Goal: Information Seeking & Learning: Learn about a topic

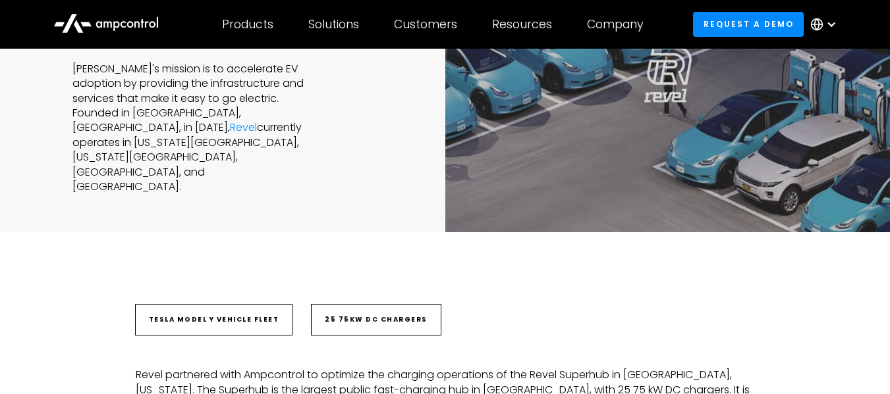
scroll to position [263, 0]
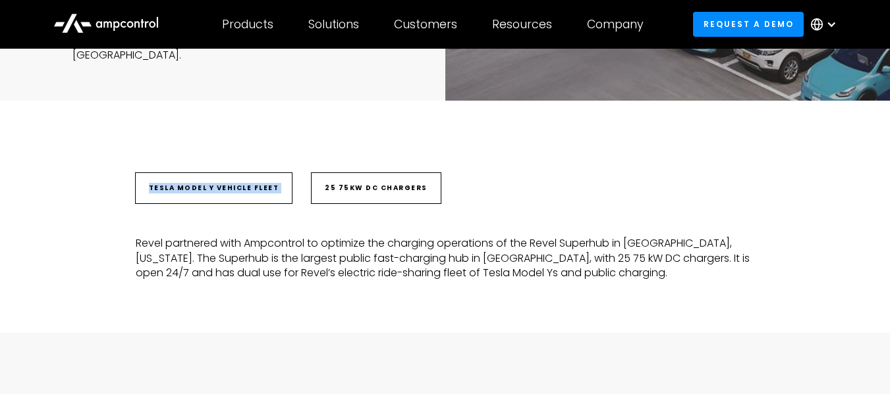
drag, startPoint x: 147, startPoint y: 187, endPoint x: 291, endPoint y: 201, distance: 144.9
click at [291, 201] on div "Tesla Model Y vehicle fleet 25 75kW DC chargers" at bounding box center [445, 188] width 619 height 70
click at [286, 215] on div "Tesla Model Y vehicle fleet 25 75kW DC chargers" at bounding box center [445, 188] width 619 height 70
click at [349, 190] on div "25 75kW DC chargers" at bounding box center [376, 188] width 103 height 11
click at [311, 188] on div "25 75kW DC chargers" at bounding box center [375, 188] width 129 height 30
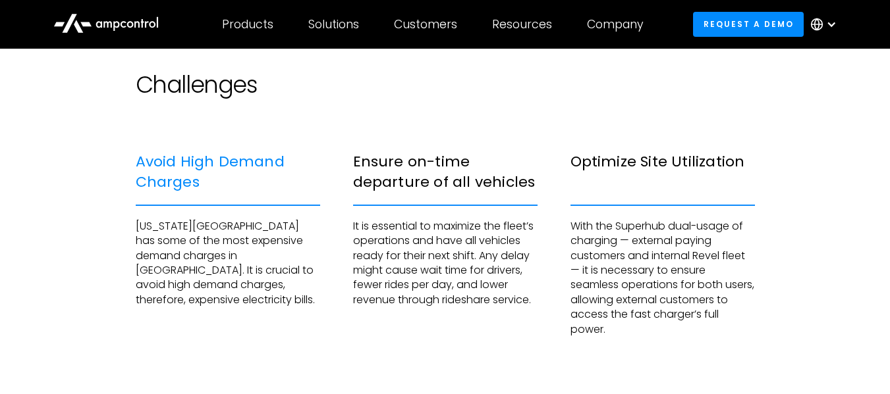
scroll to position [922, 0]
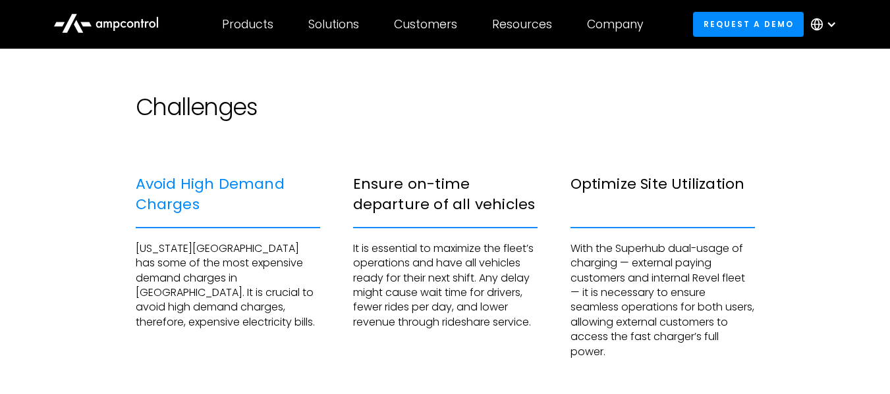
click at [153, 191] on div "Avoid High Demand Charges" at bounding box center [228, 194] width 184 height 41
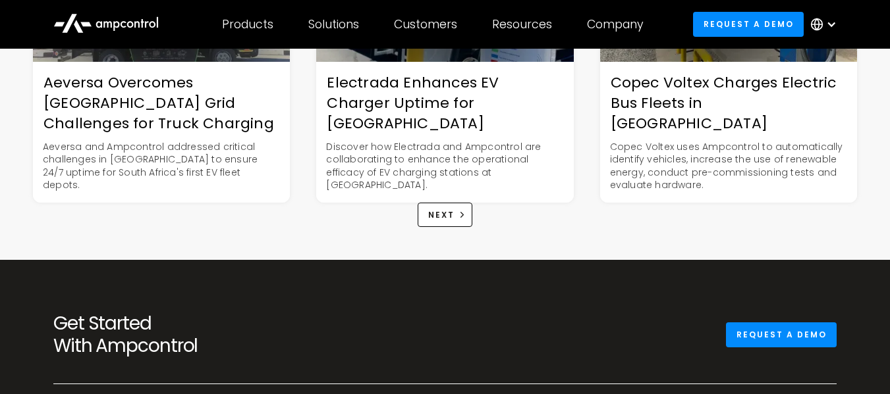
scroll to position [2779, 0]
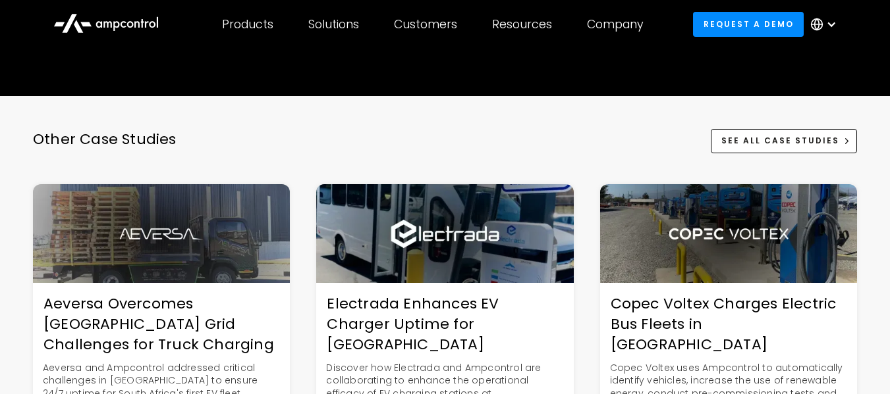
click at [242, 122] on div "Other Case Studies See All case studies Aeversa Overcomes [GEOGRAPHIC_DATA] Gri…" at bounding box center [445, 289] width 890 height 386
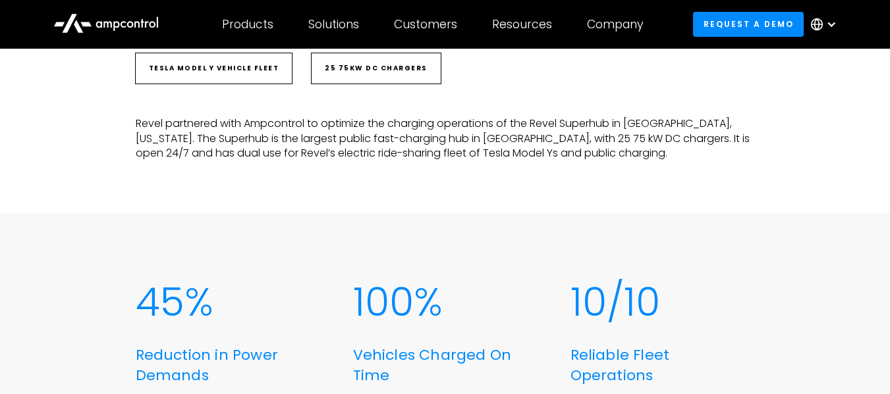
scroll to position [211, 0]
